Goal: Task Accomplishment & Management: Manage account settings

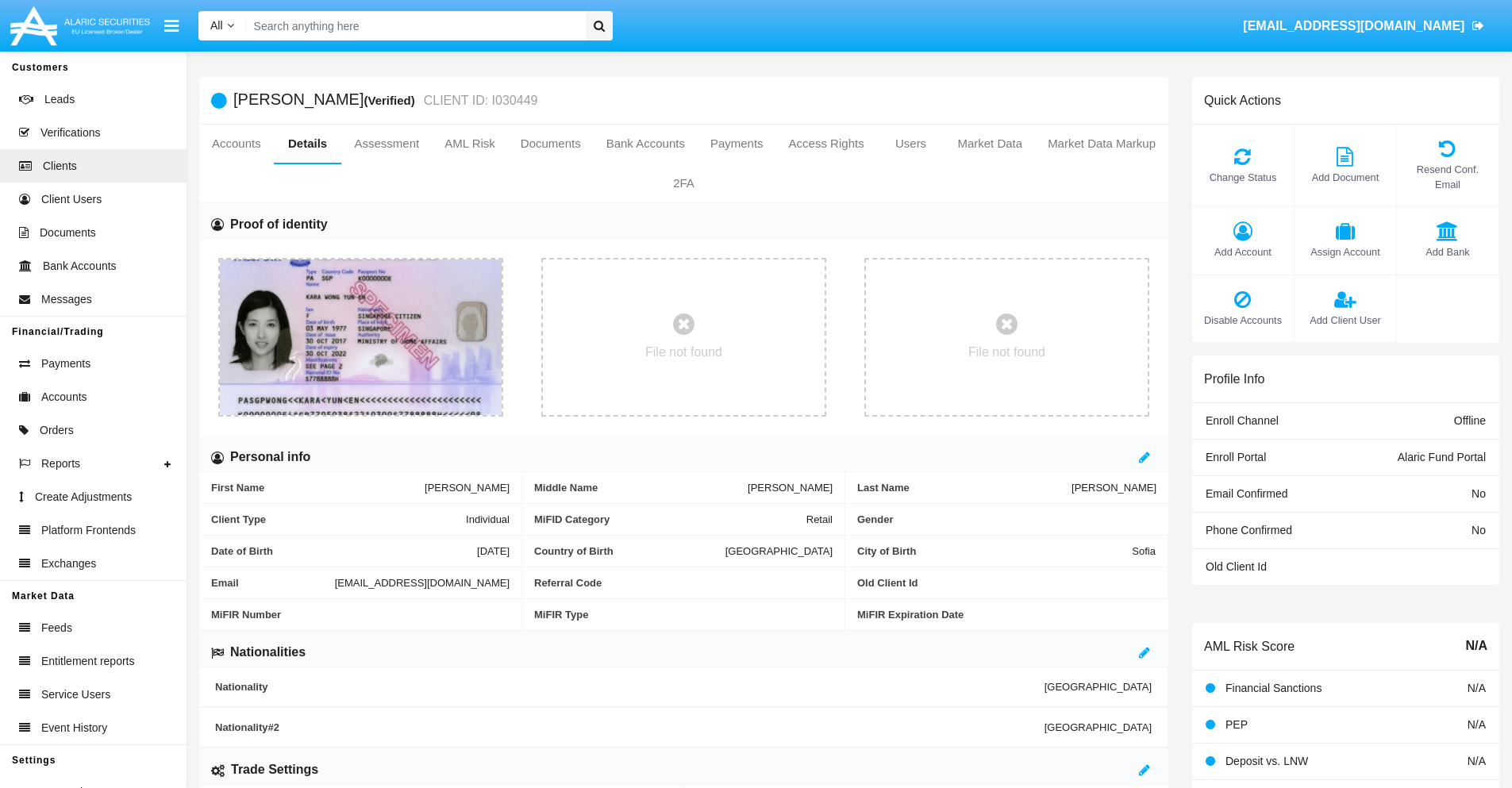
click at [1242, 252] on span "Add Account" at bounding box center [1243, 252] width 86 height 15
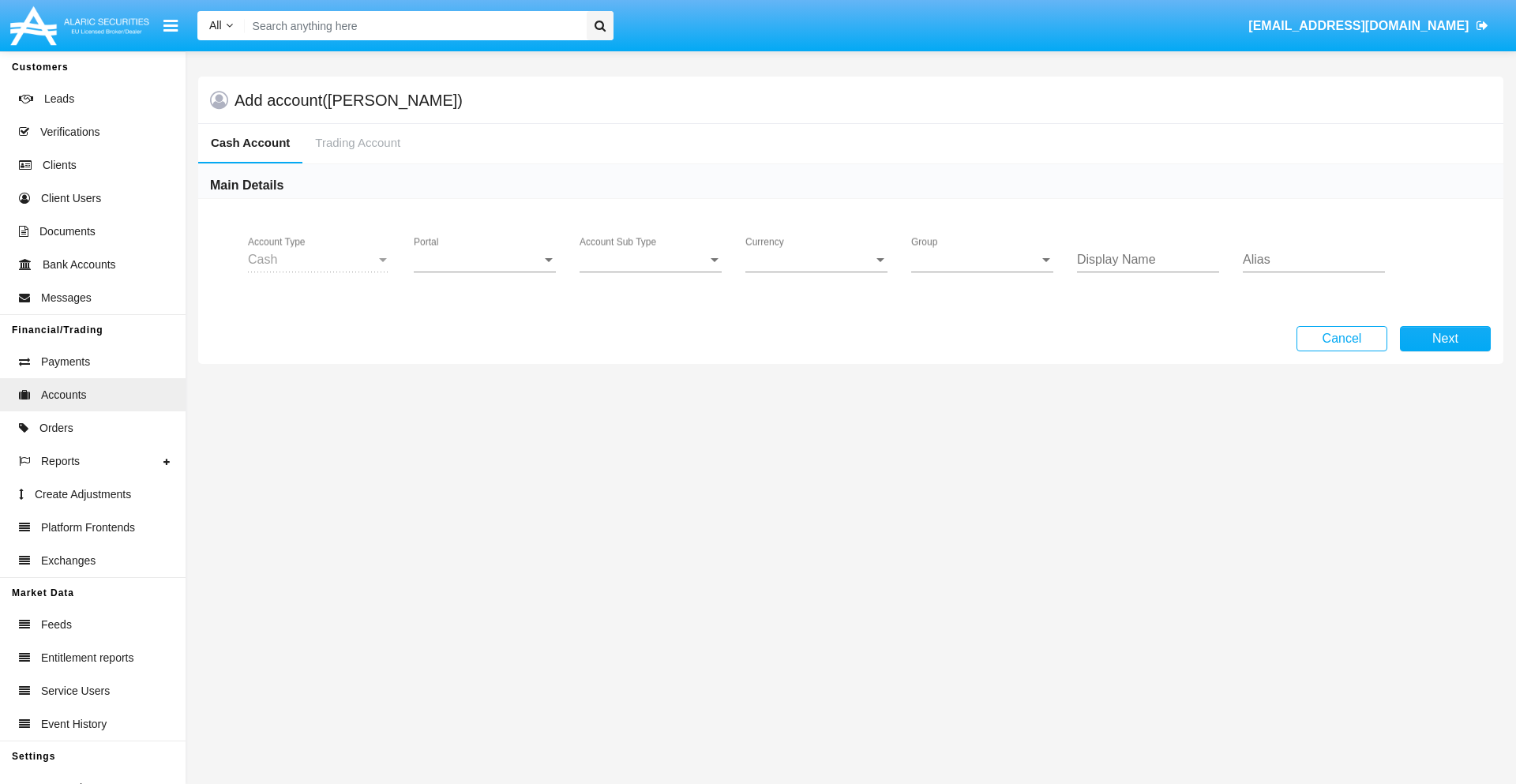
click at [485, 260] on span "Portal" at bounding box center [477, 260] width 128 height 14
click at [487, 347] on span "Alaric Fund Portal" at bounding box center [474, 347] width 120 height 37
click at [651, 260] on span "Account Sub Type" at bounding box center [643, 260] width 128 height 14
click at [651, 271] on span "Fund Cash" at bounding box center [650, 271] width 142 height 37
click at [982, 260] on span "Group" at bounding box center [974, 260] width 128 height 14
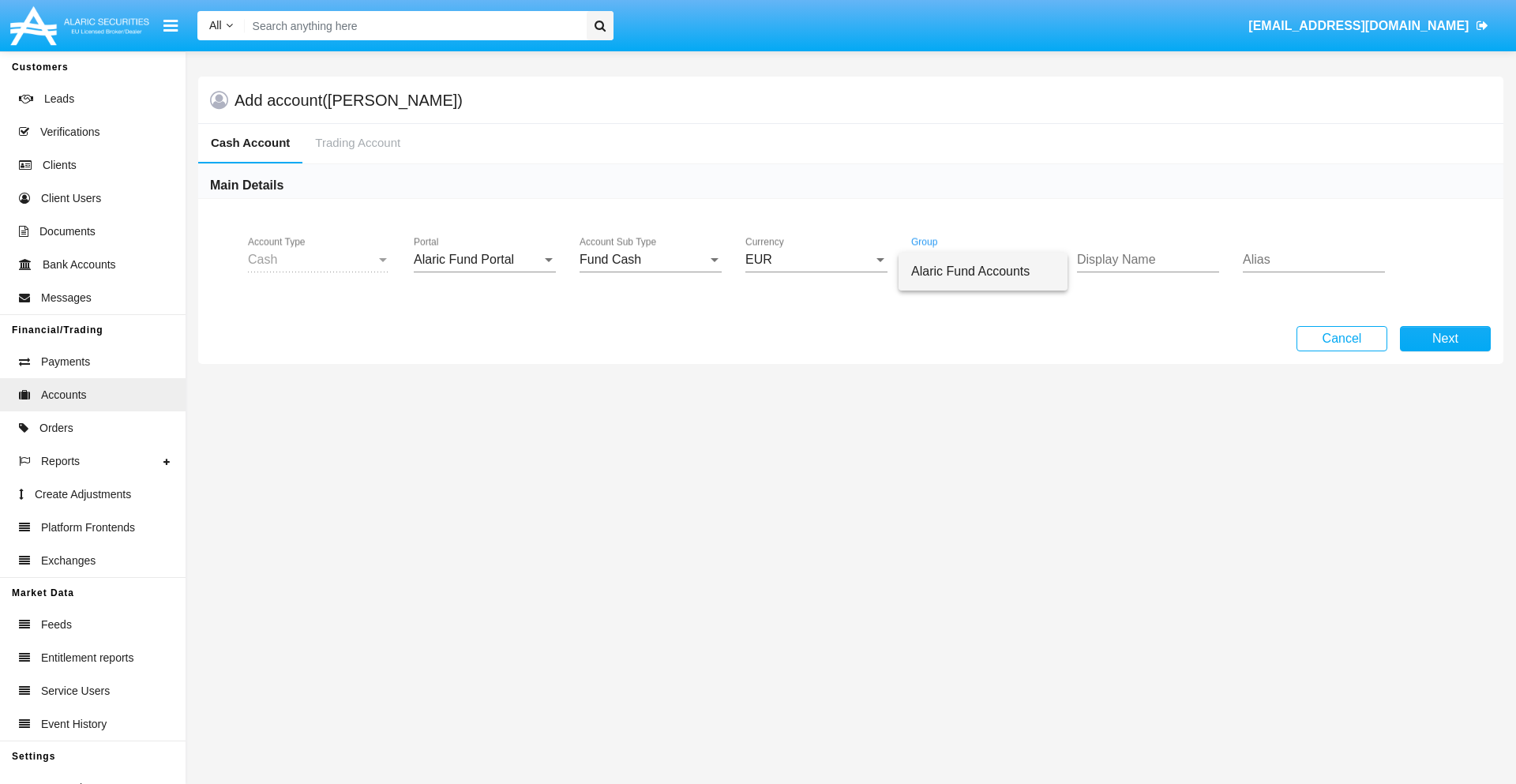
click at [983, 271] on span "Alaric Fund Accounts" at bounding box center [982, 271] width 144 height 37
type input "pink"
type input "mint green"
click at [1444, 338] on button "Next" at bounding box center [1445, 338] width 91 height 25
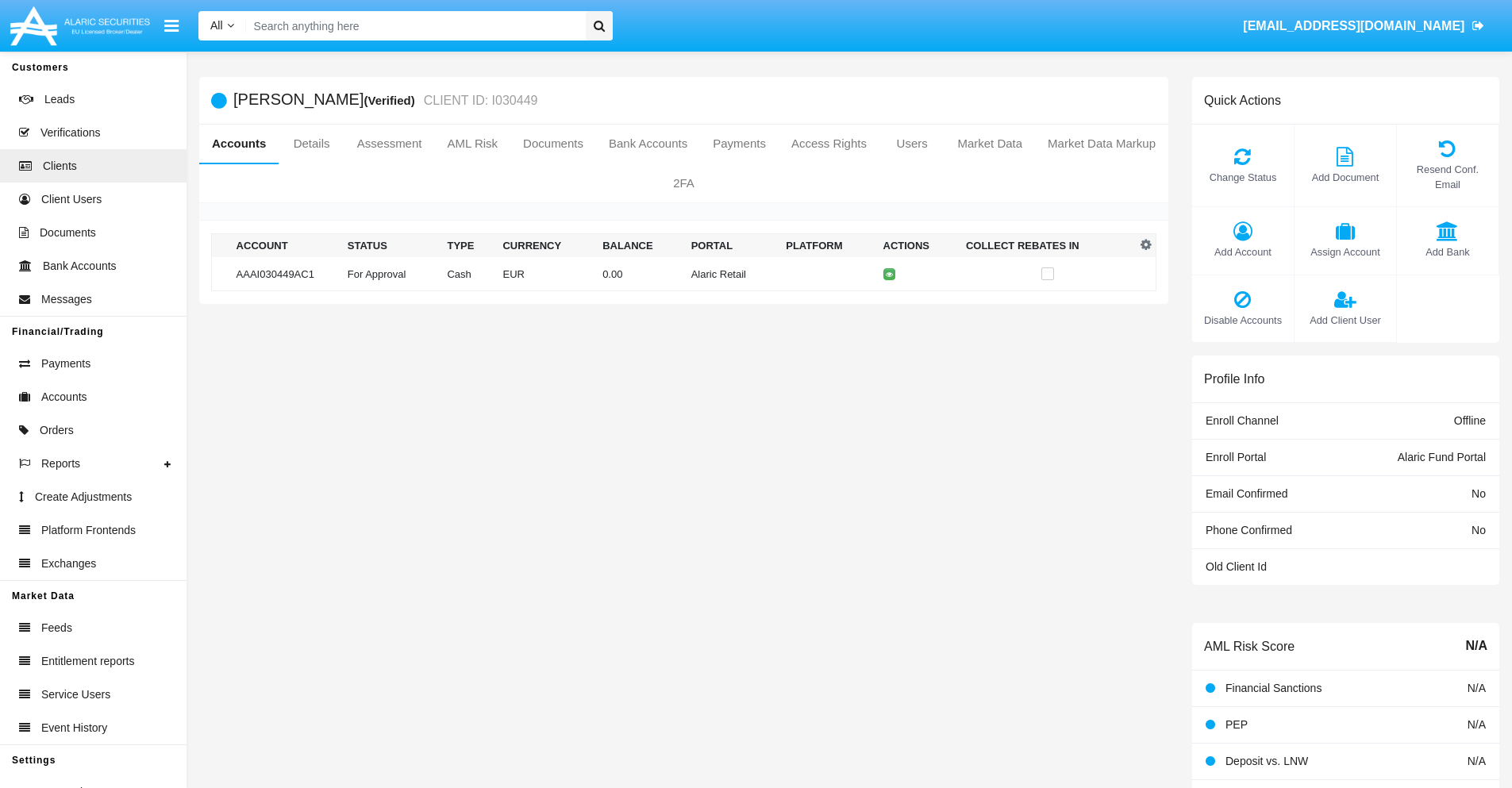
click at [685, 273] on td "Alaric Retail" at bounding box center [732, 273] width 96 height 34
click at [1242, 177] on span "Change Status" at bounding box center [1243, 177] width 86 height 15
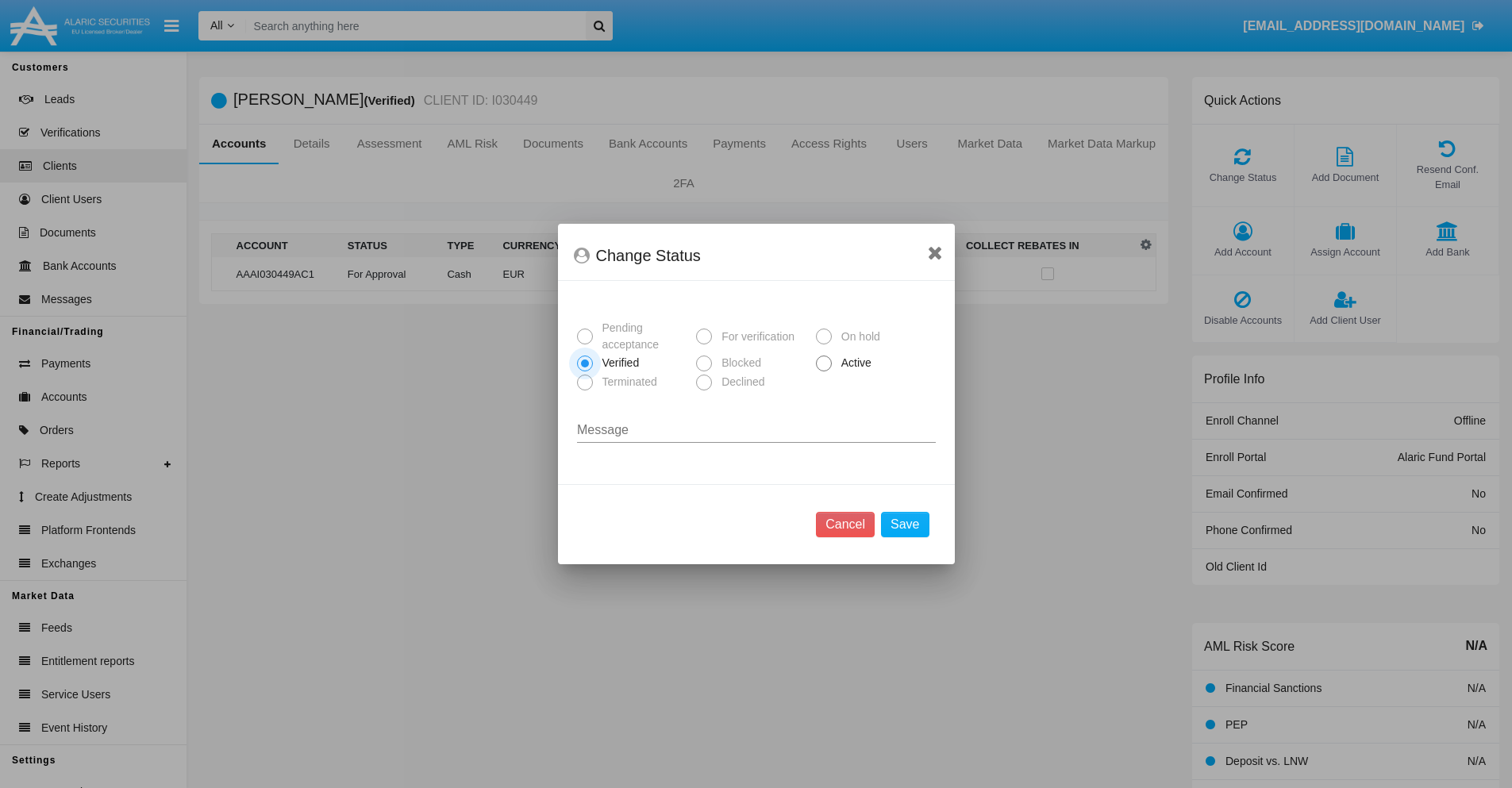
click at [853, 363] on span "Active" at bounding box center [853, 363] width 44 height 17
click at [824, 372] on input "Active" at bounding box center [824, 372] width 1 height 1
radio input "true"
click at [905, 524] on button "Save" at bounding box center [905, 524] width 47 height 25
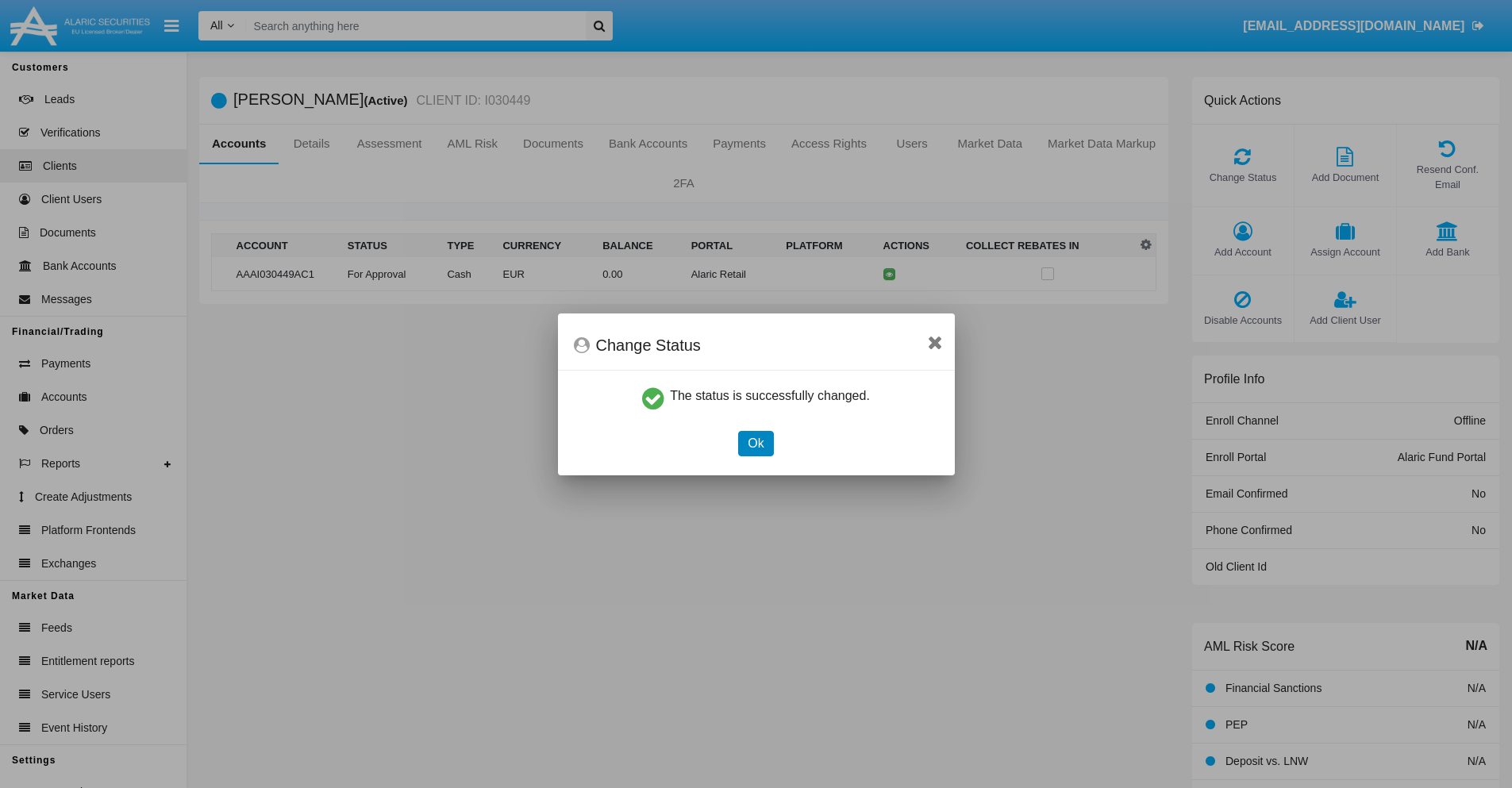
click at [756, 443] on button "Ok" at bounding box center [756, 443] width 35 height 25
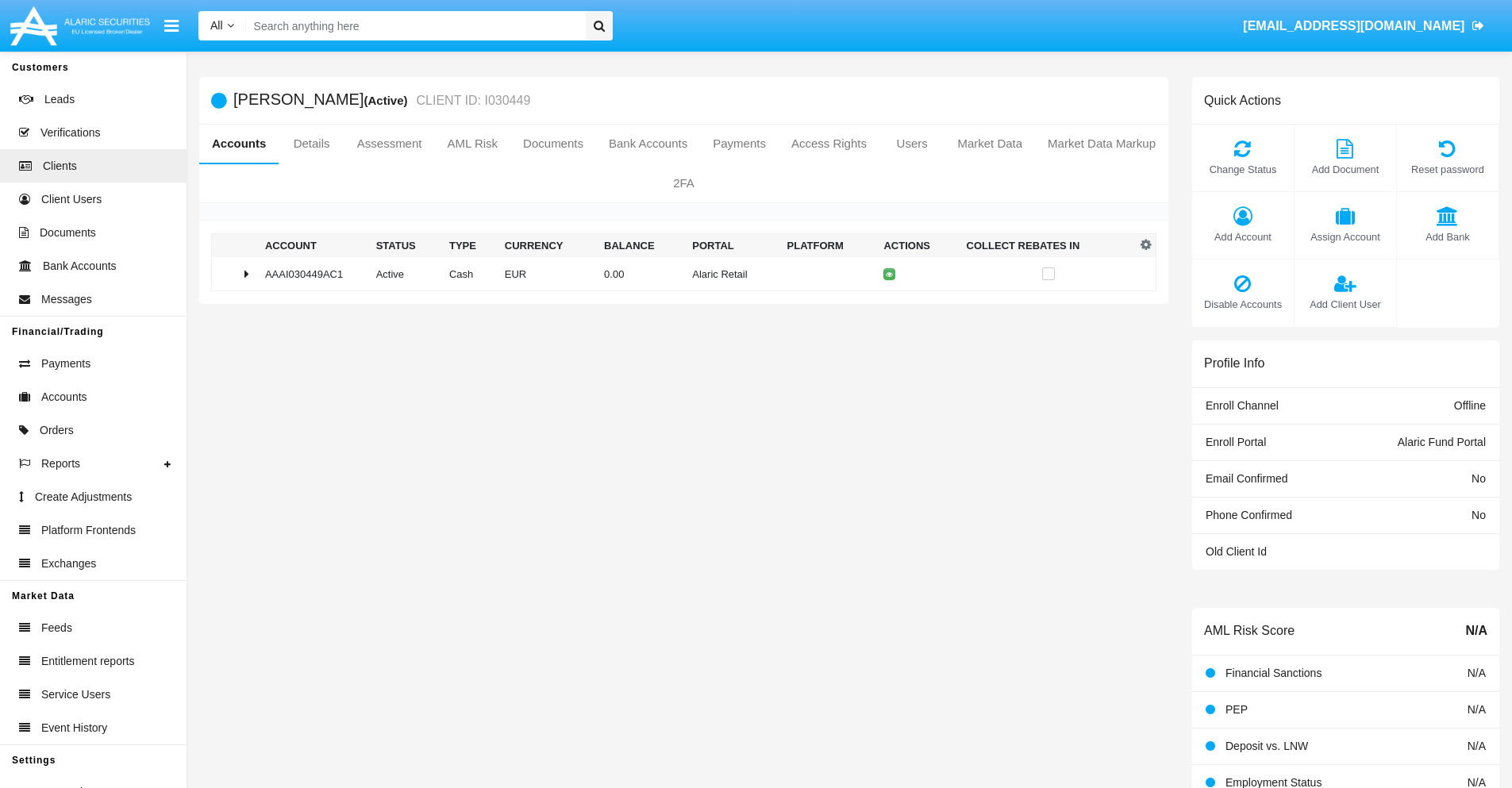
click at [678, 273] on td "0.00" at bounding box center [642, 273] width 88 height 34
click at [889, 307] on icon at bounding box center [893, 308] width 7 height 7
